Goal: Task Accomplishment & Management: Use online tool/utility

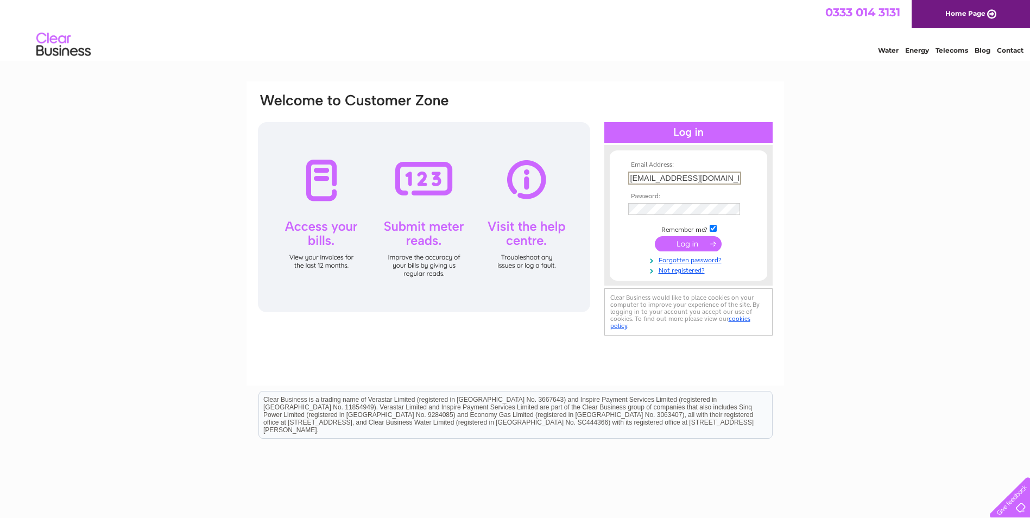
click at [688, 239] on input "submit" at bounding box center [688, 243] width 67 height 15
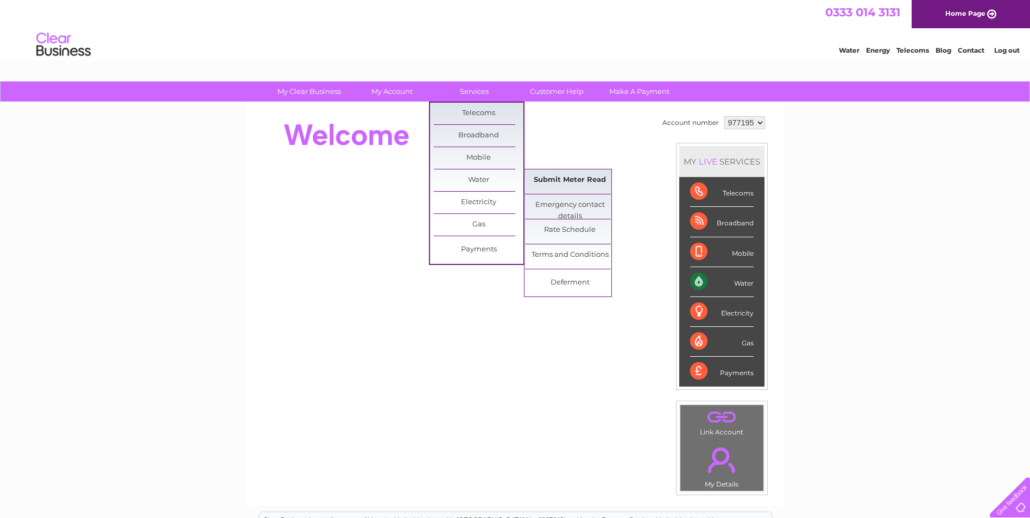
click at [549, 179] on link "Submit Meter Read" at bounding box center [570, 180] width 90 height 22
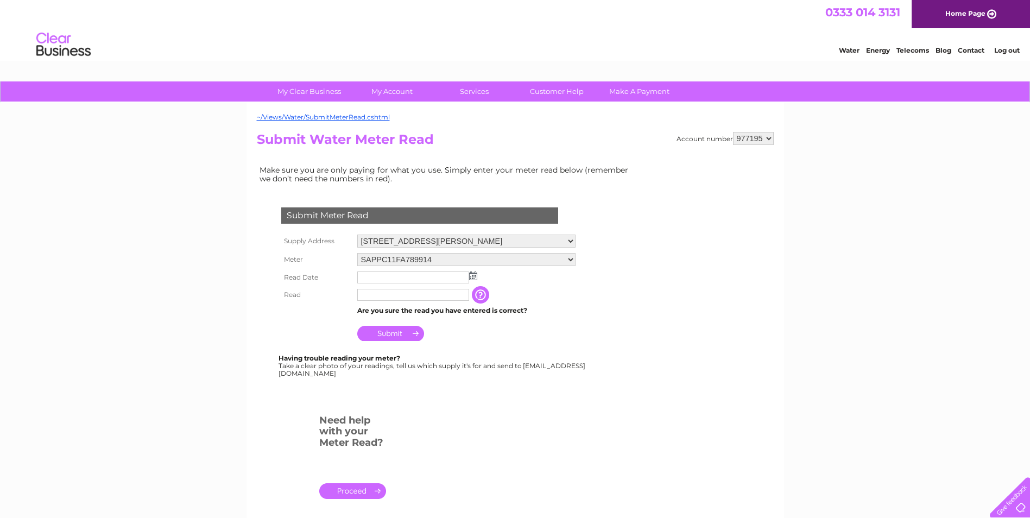
click at [473, 277] on img at bounding box center [473, 275] width 8 height 9
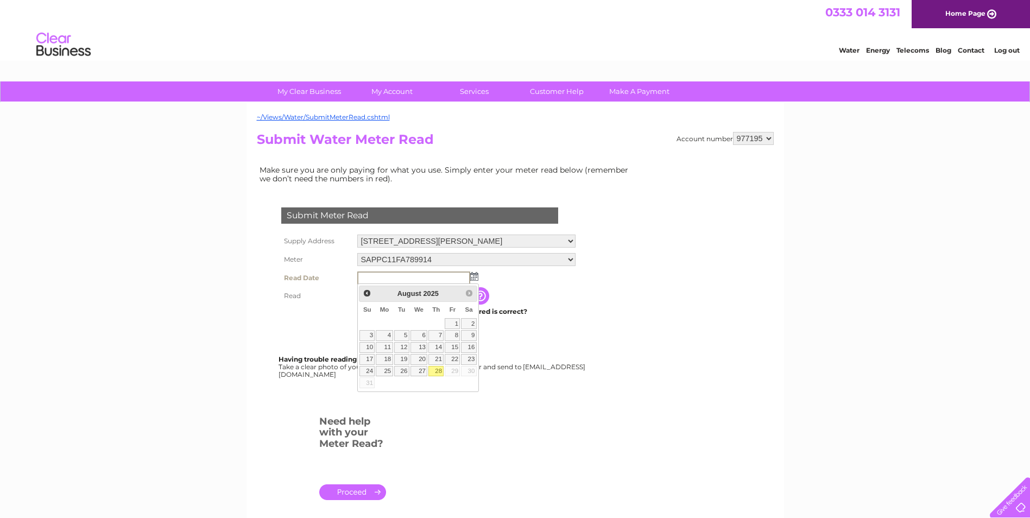
click at [437, 370] on link "28" at bounding box center [435, 371] width 15 height 11
type input "2025/08/28"
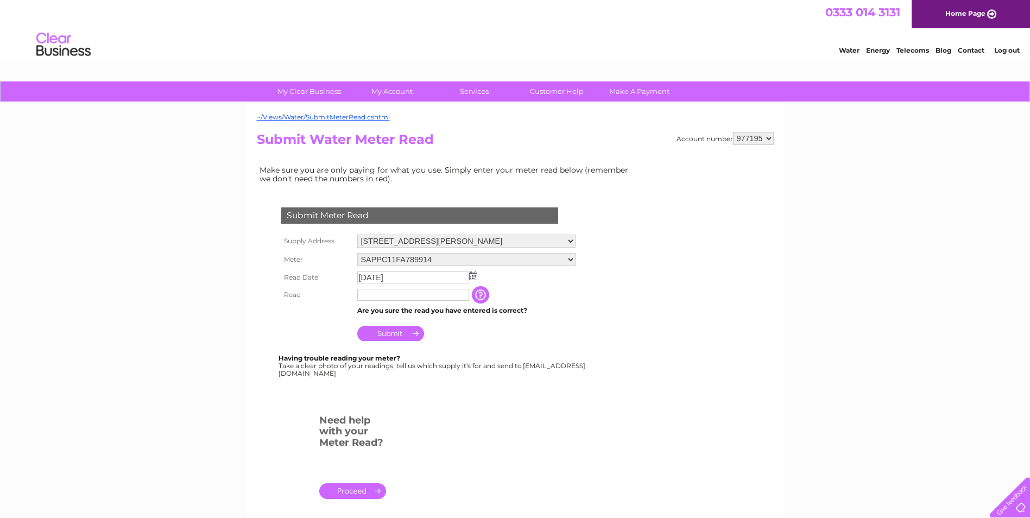
click at [379, 292] on input "text" at bounding box center [413, 295] width 112 height 12
type input "00709"
click at [391, 333] on input "Submit" at bounding box center [390, 334] width 67 height 15
